Goal: Book appointment/travel/reservation

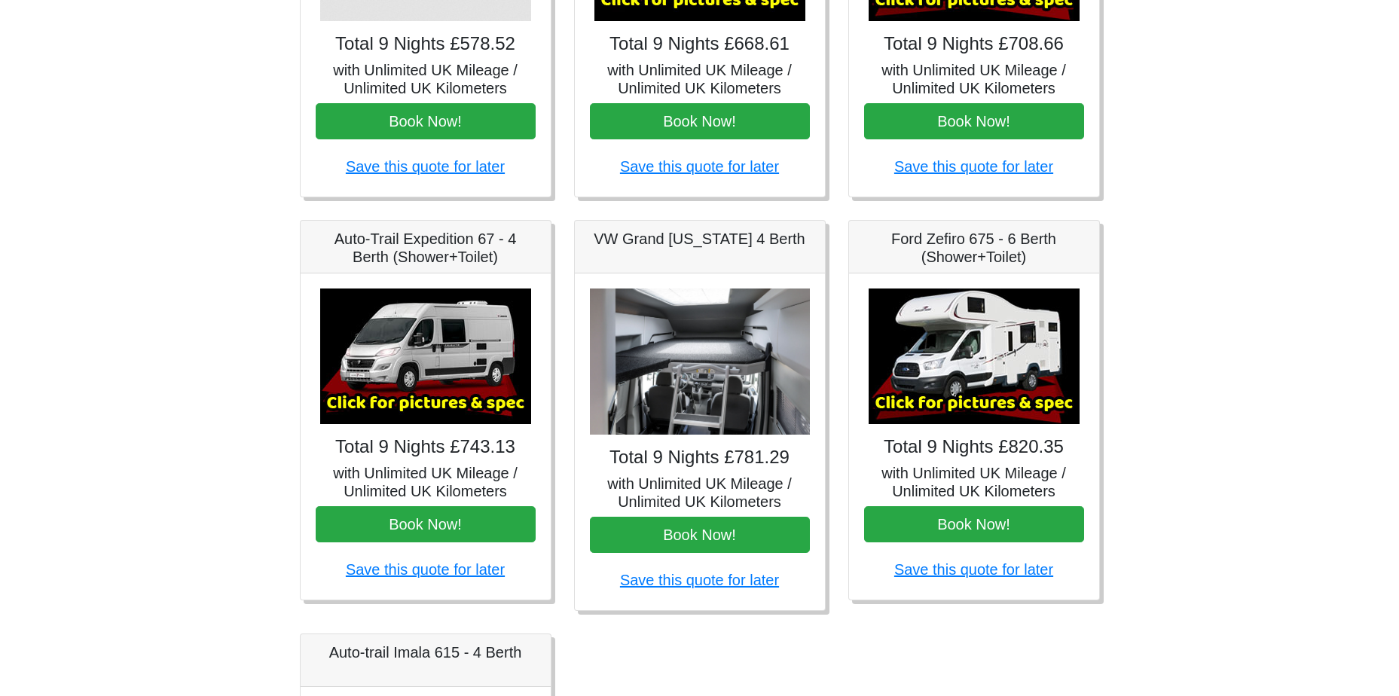
scroll to position [130, 0]
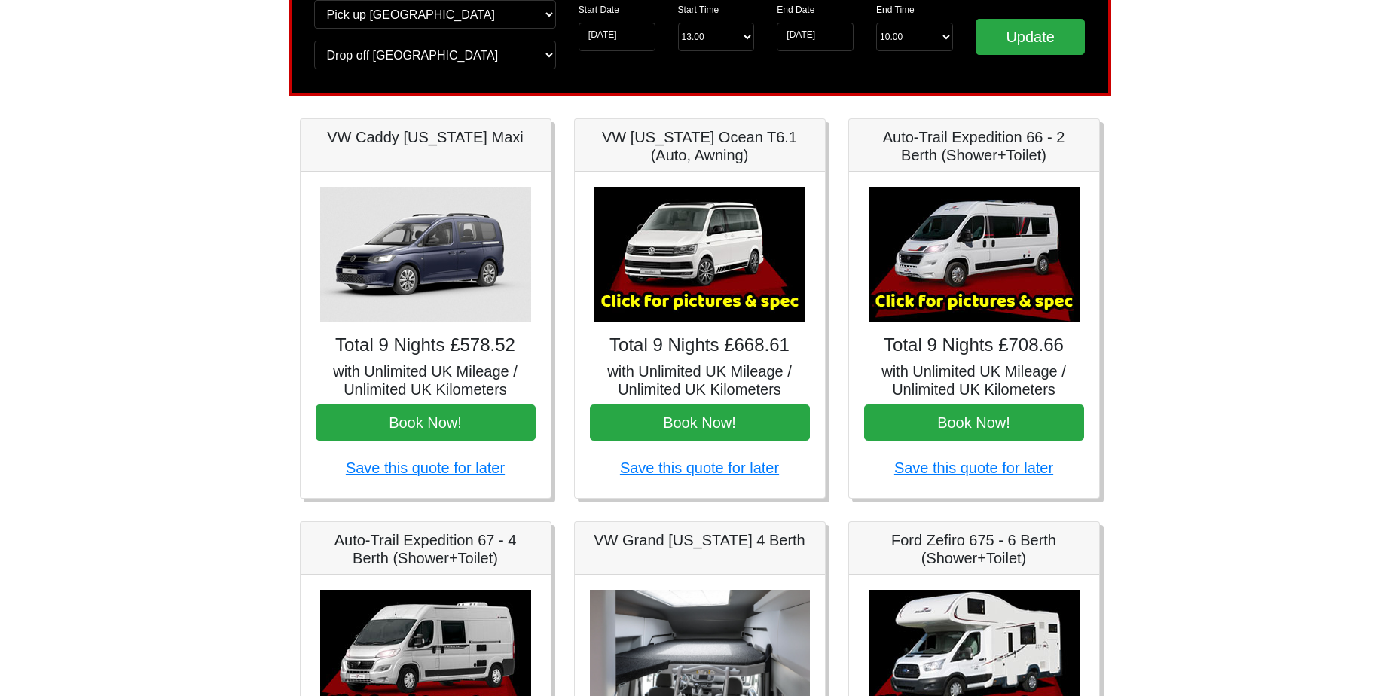
drag, startPoint x: 163, startPoint y: 192, endPoint x: 188, endPoint y: 139, distance: 59.0
click at [188, 136] on body "CENTRAL RESERVATIONS FOR ALL ENQUIRIES [PHONE_NUMBER] Easicampers Booking : Sea…" at bounding box center [699, 622] width 1399 height 1504
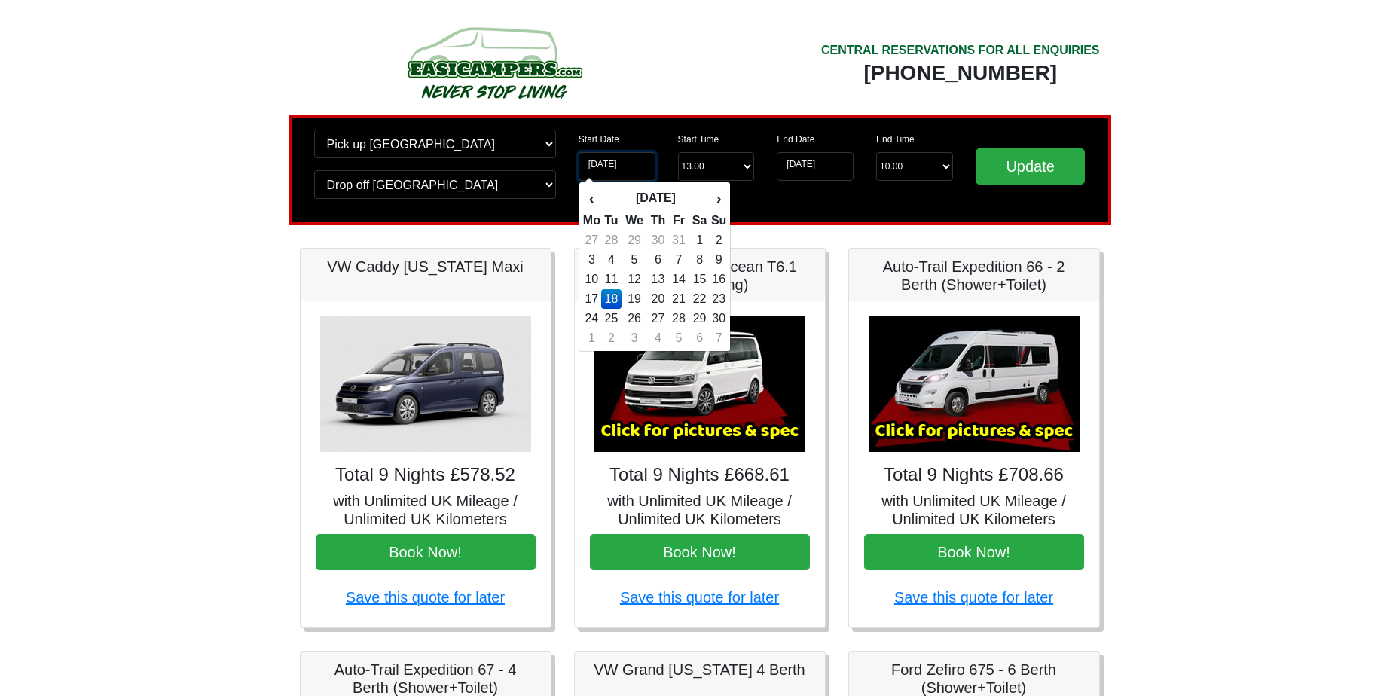
click at [633, 164] on input "[DATE]" at bounding box center [617, 166] width 77 height 29
click at [612, 299] on td "18" at bounding box center [611, 299] width 20 height 20
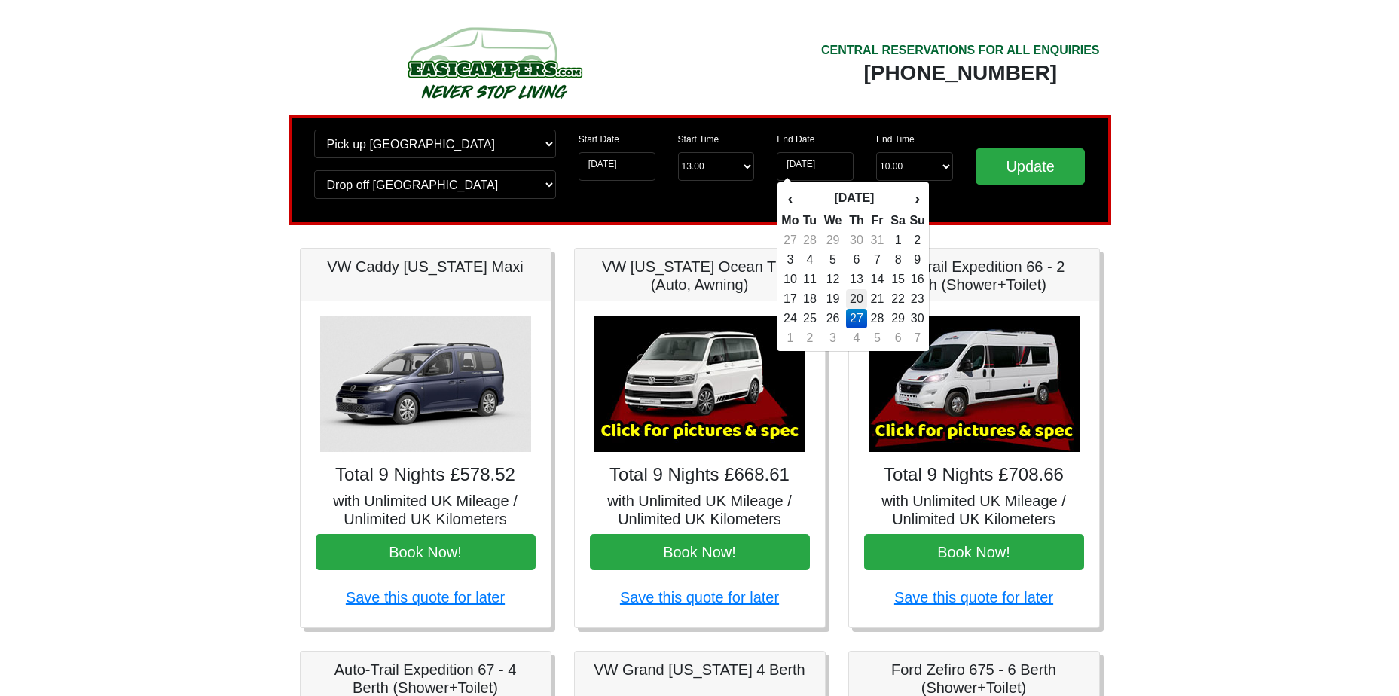
click at [858, 299] on td "20" at bounding box center [857, 299] width 22 height 20
type input "[DATE]"
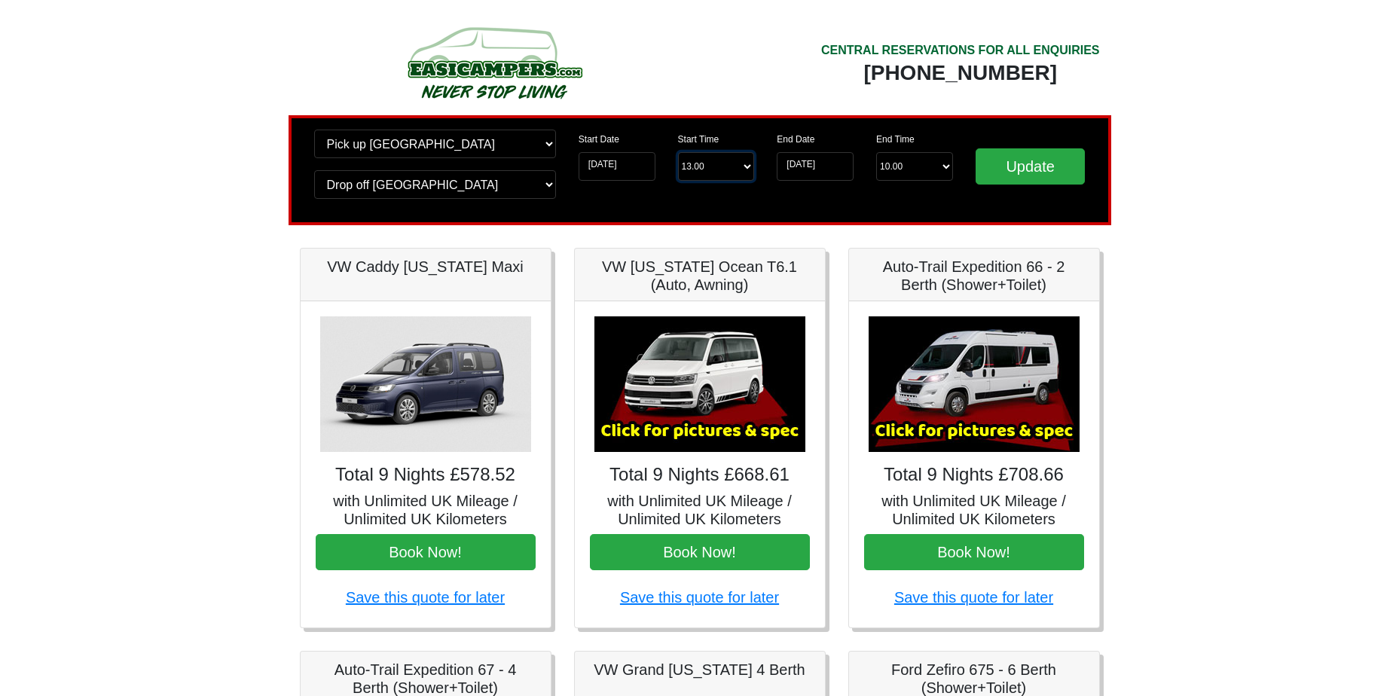
click at [738, 167] on select "Start Time 13.00 -------- 11.00 am ([DATE] & [DATE] Only) 12.00 pm ([DATE]) 13.…" at bounding box center [716, 166] width 77 height 29
select select "13.00"
click at [678, 152] on select "Start Time 13.00 -------- 11.00 am ([DATE] & [DATE] Only) 12.00 pm ([DATE]) 13.…" at bounding box center [716, 166] width 77 height 29
click at [935, 170] on select "End Time 10.00 -------- 08.00 am 09.00 am 10.00 am 11.00 am ([DATE] Only)" at bounding box center [914, 166] width 77 height 29
select select "10.00"
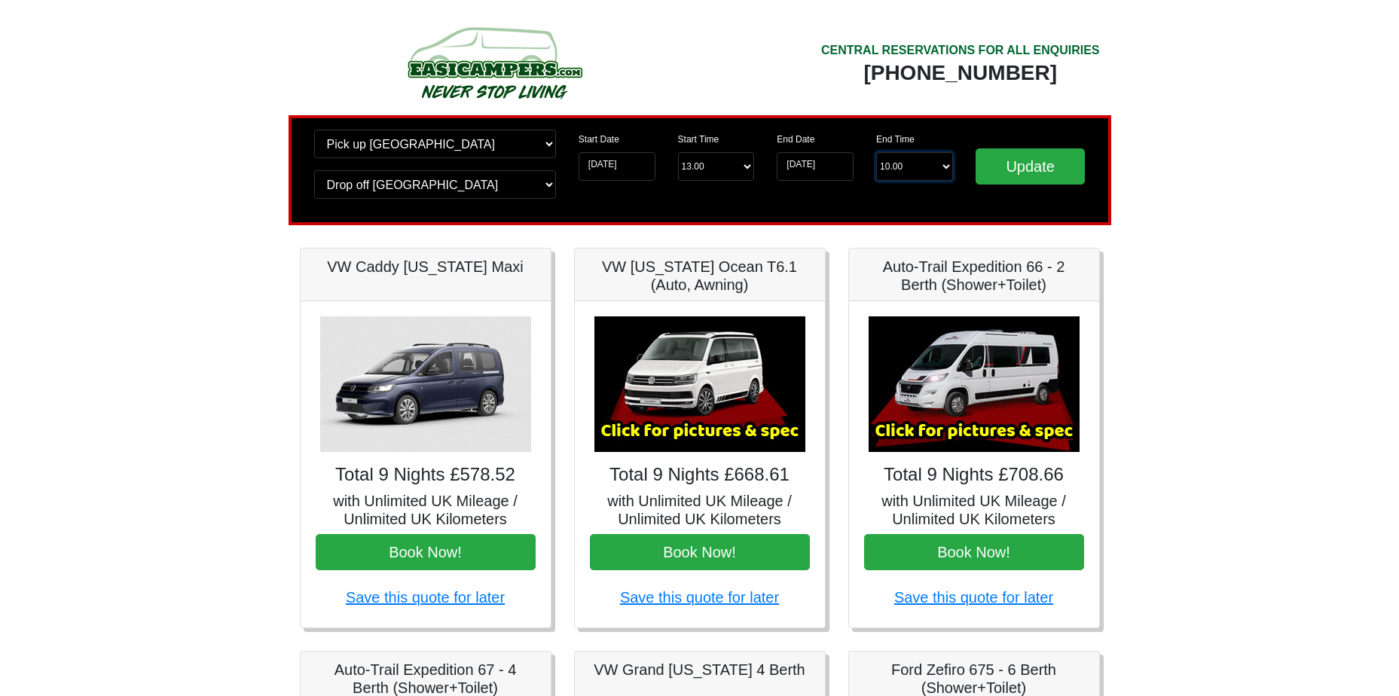
click at [876, 152] on select "End Time 10.00 -------- 08.00 am 09.00 am 10.00 am 11.00 am ([DATE] Only)" at bounding box center [914, 166] width 77 height 29
click at [1033, 163] on input "Update" at bounding box center [1031, 166] width 110 height 36
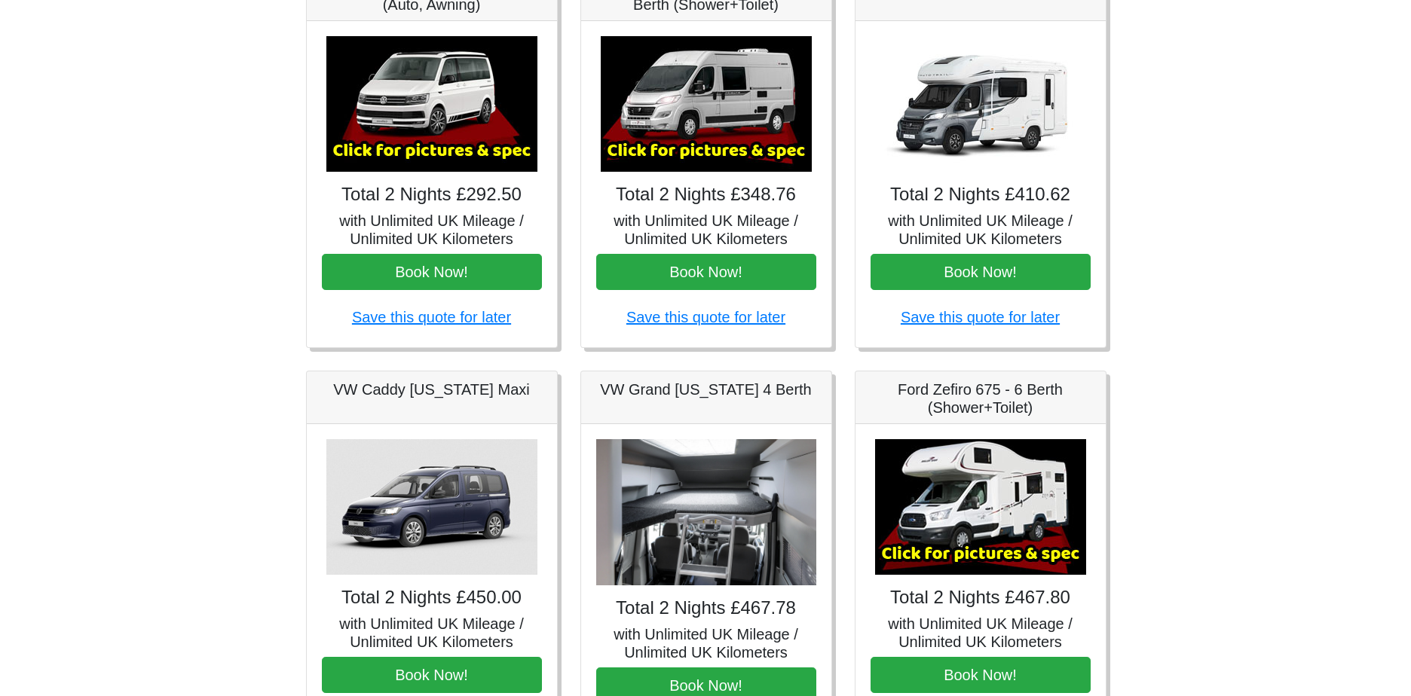
scroll to position [130, 0]
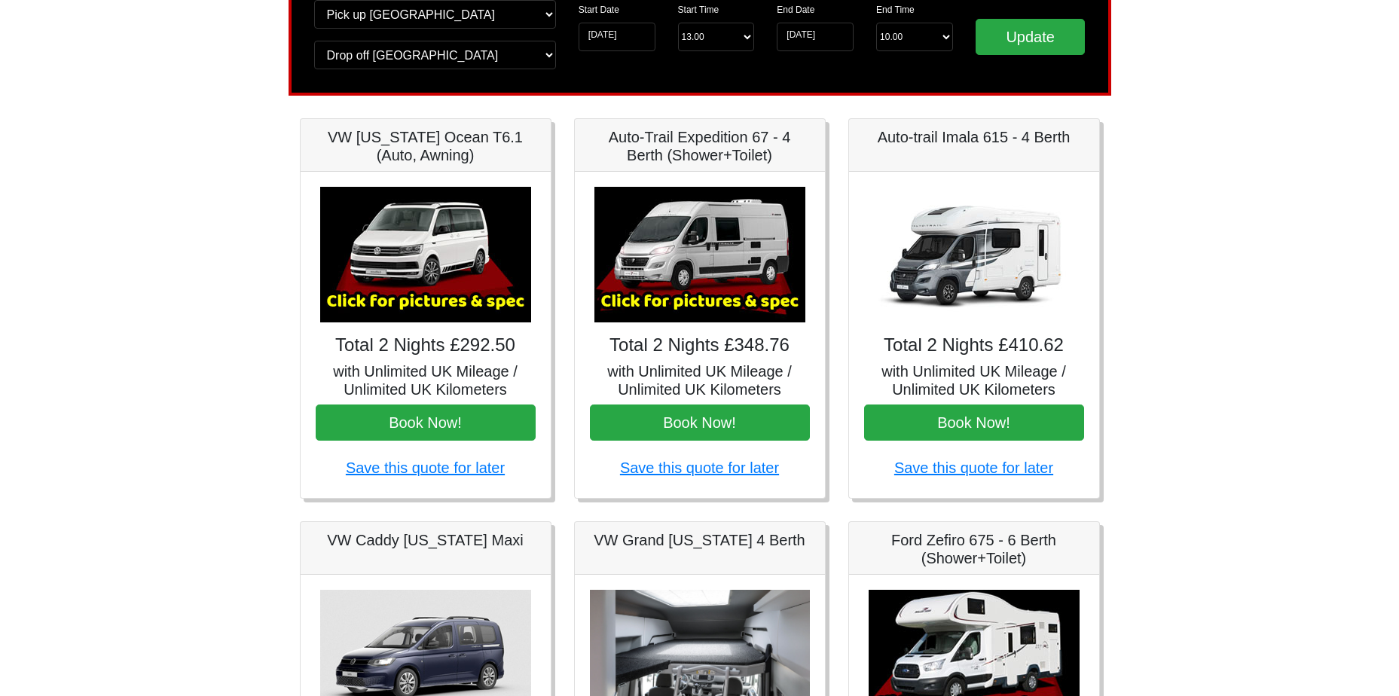
click at [425, 287] on img at bounding box center [425, 255] width 211 height 136
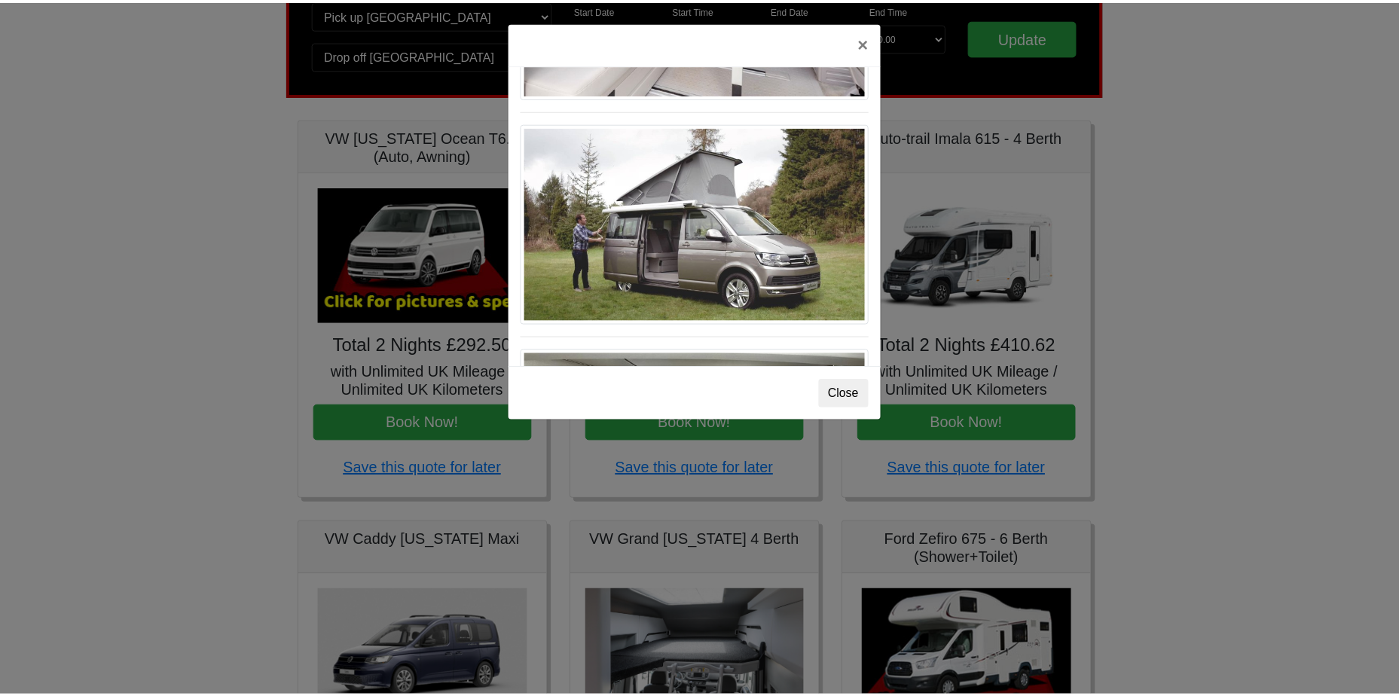
scroll to position [1643, 0]
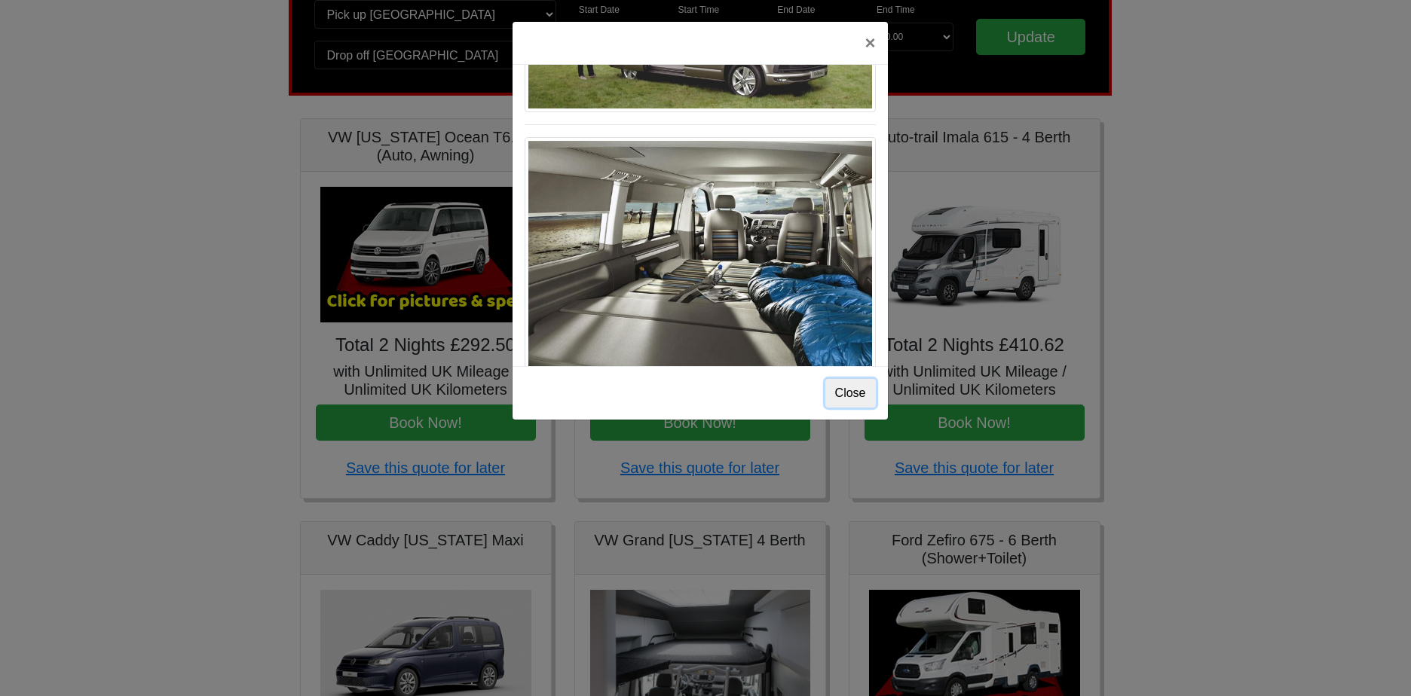
click at [854, 396] on button "Close" at bounding box center [850, 393] width 50 height 29
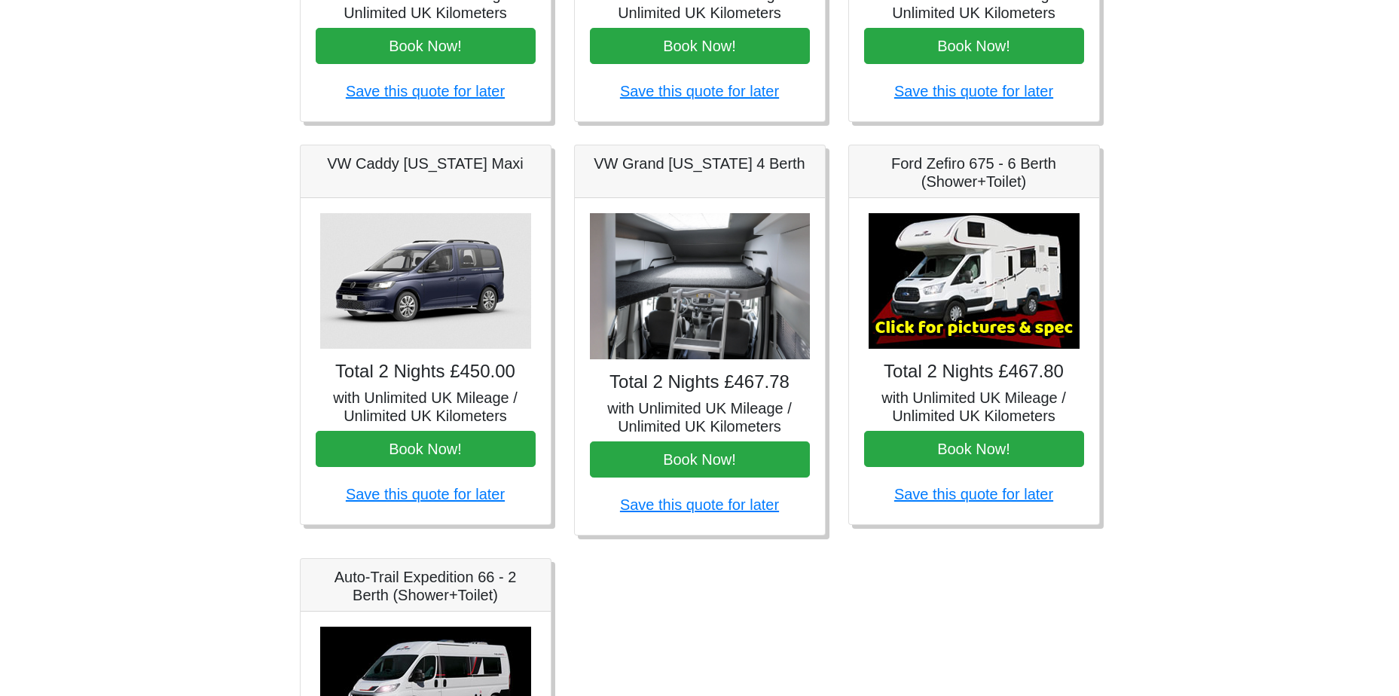
scroll to position [205, 0]
